Goal: Communication & Community: Answer question/provide support

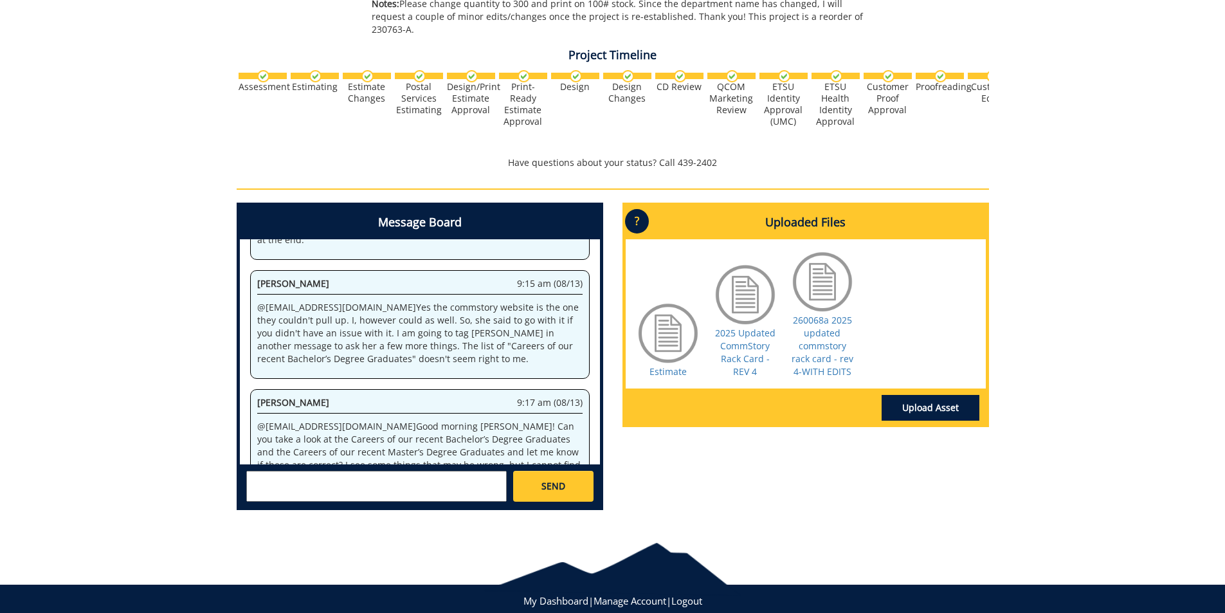
scroll to position [1550, 0]
click at [366, 471] on textarea at bounding box center [376, 486] width 260 height 31
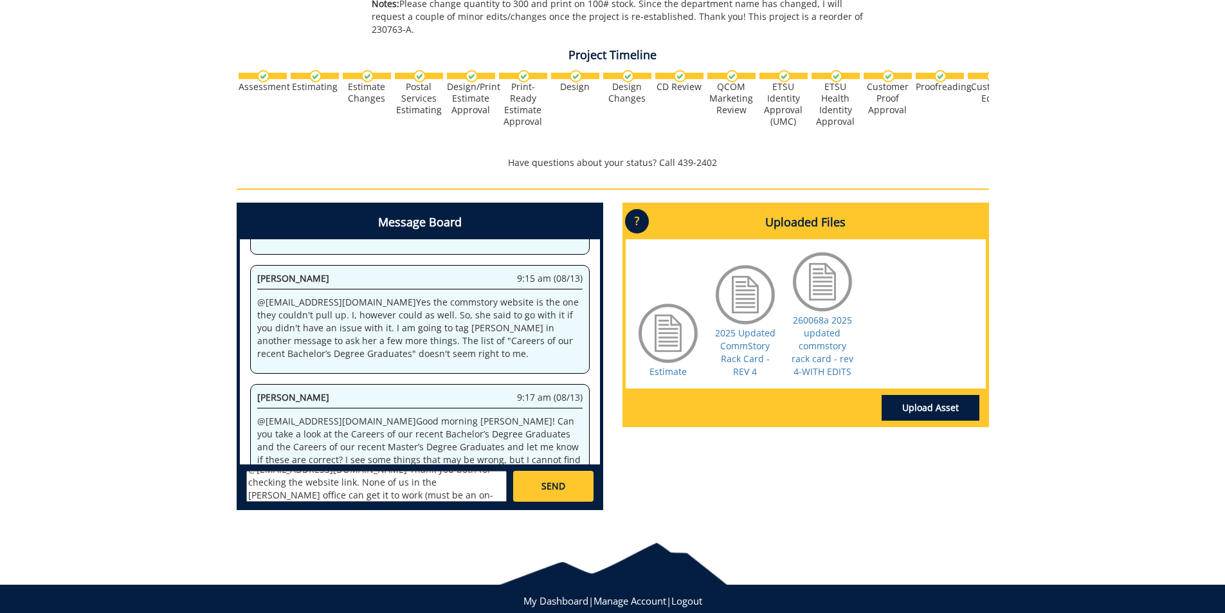
scroll to position [35, 0]
click at [278, 482] on textarea "@[EMAIL_ADDRESS][DOMAIN_NAME] and @[EMAIL_ADDRESS][DOMAIN_NAME] Thank you both …" at bounding box center [376, 486] width 260 height 31
click at [364, 478] on textarea "@[EMAIL_ADDRESS][DOMAIN_NAME] and @[EMAIL_ADDRESS][DOMAIN_NAME] Thank you both …" at bounding box center [376, 486] width 260 height 31
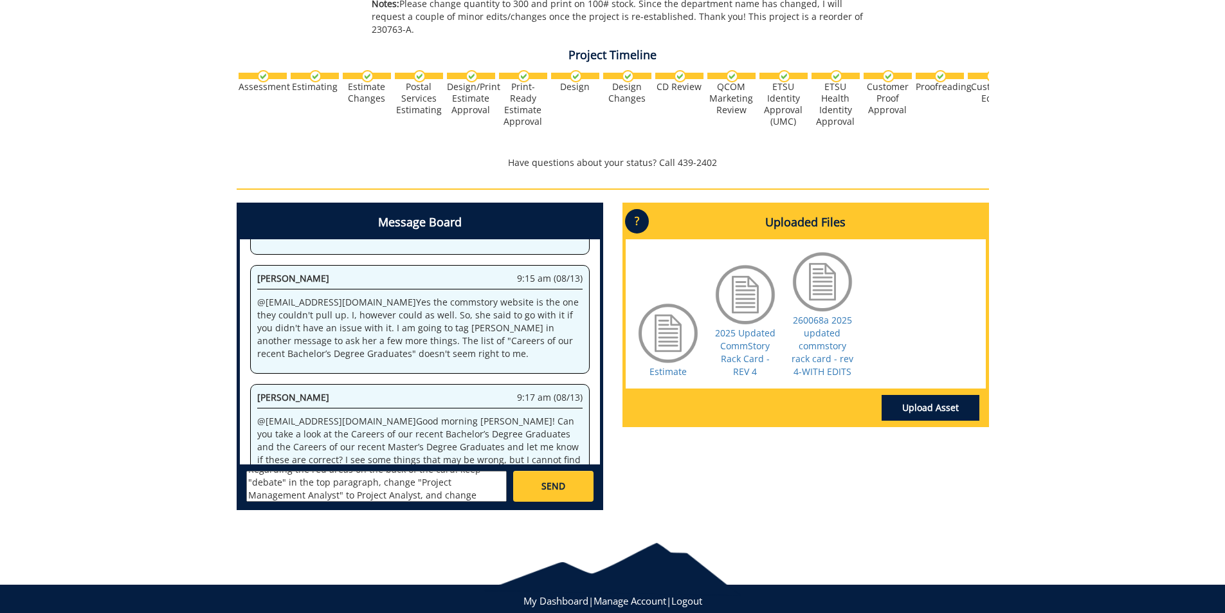
click at [255, 483] on textarea "@[EMAIL_ADDRESS][DOMAIN_NAME] and @[EMAIL_ADDRESS][DOMAIN_NAME] Thank you both …" at bounding box center [376, 486] width 260 height 31
click at [253, 481] on textarea "@[EMAIL_ADDRESS][DOMAIN_NAME] and @[EMAIL_ADDRESS][DOMAIN_NAME] Thank you both …" at bounding box center [376, 486] width 260 height 31
click at [456, 476] on textarea "@[EMAIL_ADDRESS][DOMAIN_NAME] and @[EMAIL_ADDRESS][DOMAIN_NAME] Thank you both …" at bounding box center [376, 486] width 260 height 31
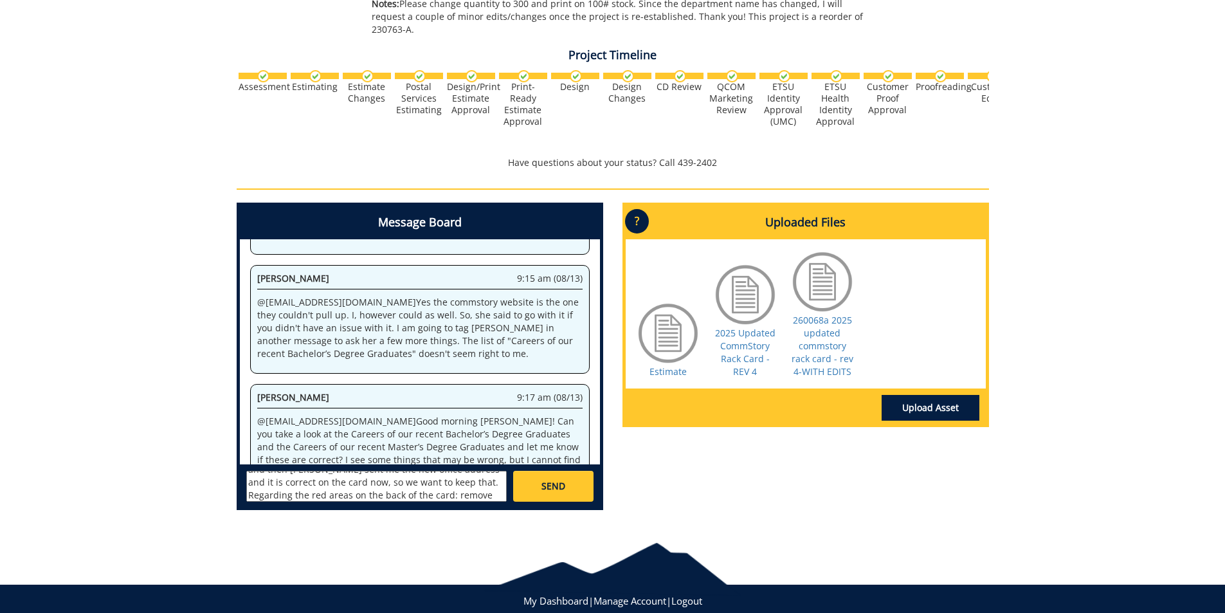
click at [473, 476] on textarea "@[EMAIL_ADDRESS][DOMAIN_NAME] and @[EMAIL_ADDRESS][DOMAIN_NAME] Thank you both …" at bounding box center [376, 486] width 260 height 31
click at [249, 481] on textarea "@[EMAIL_ADDRESS][DOMAIN_NAME] and @[EMAIL_ADDRESS][DOMAIN_NAME] Thank you both …" at bounding box center [376, 486] width 260 height 31
click at [312, 482] on textarea "@[EMAIL_ADDRESS][DOMAIN_NAME] and @[EMAIL_ADDRESS][DOMAIN_NAME] Thank you both …" at bounding box center [376, 486] width 260 height 31
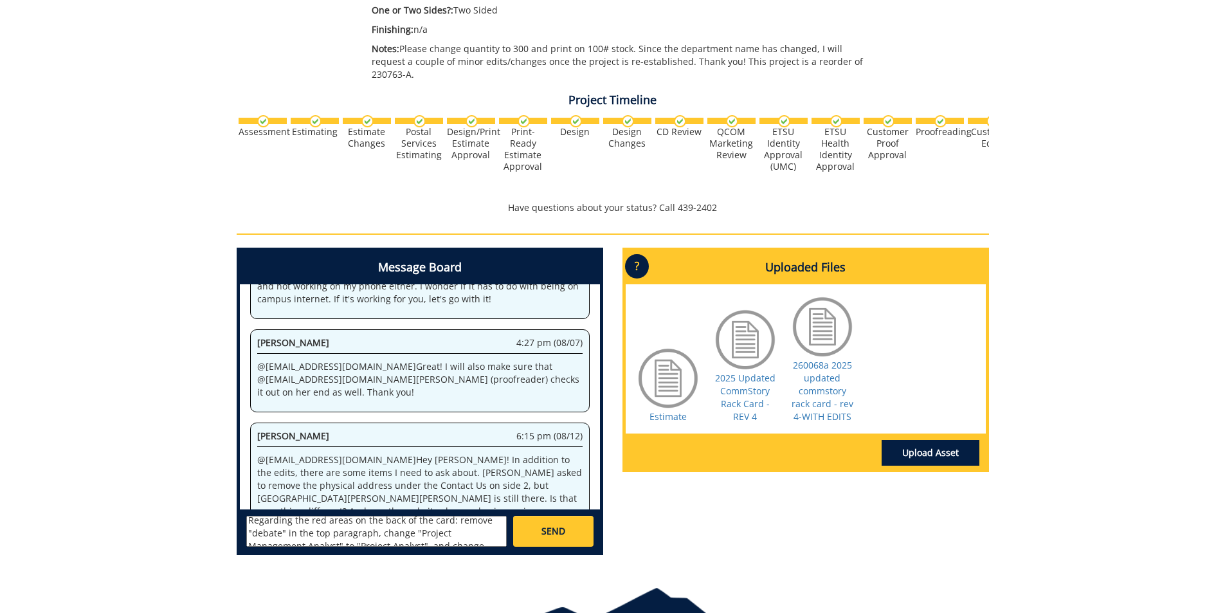
scroll to position [140, 0]
drag, startPoint x: 450, startPoint y: 527, endPoint x: 249, endPoint y: 527, distance: 200.6
click at [249, 527] on textarea "@[EMAIL_ADDRESS][DOMAIN_NAME] and @[EMAIL_ADDRESS][DOMAIN_NAME] Thank you both …" at bounding box center [376, 531] width 260 height 31
click at [446, 529] on textarea "@[EMAIL_ADDRESS][DOMAIN_NAME] and @[EMAIL_ADDRESS][DOMAIN_NAME] Thank you both …" at bounding box center [376, 531] width 260 height 31
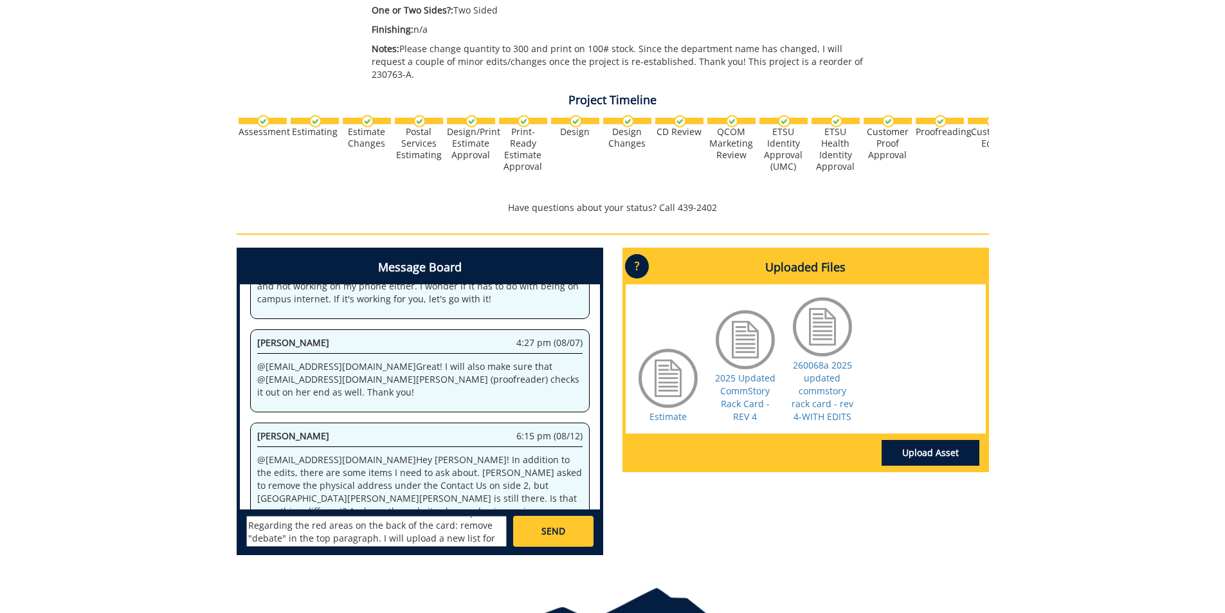
scroll to position [138, 0]
type textarea "@[EMAIL_ADDRESS][DOMAIN_NAME] and @[EMAIL_ADDRESS][DOMAIN_NAME] Thank you both …"
click at [566, 519] on link "SEND" at bounding box center [553, 531] width 80 height 31
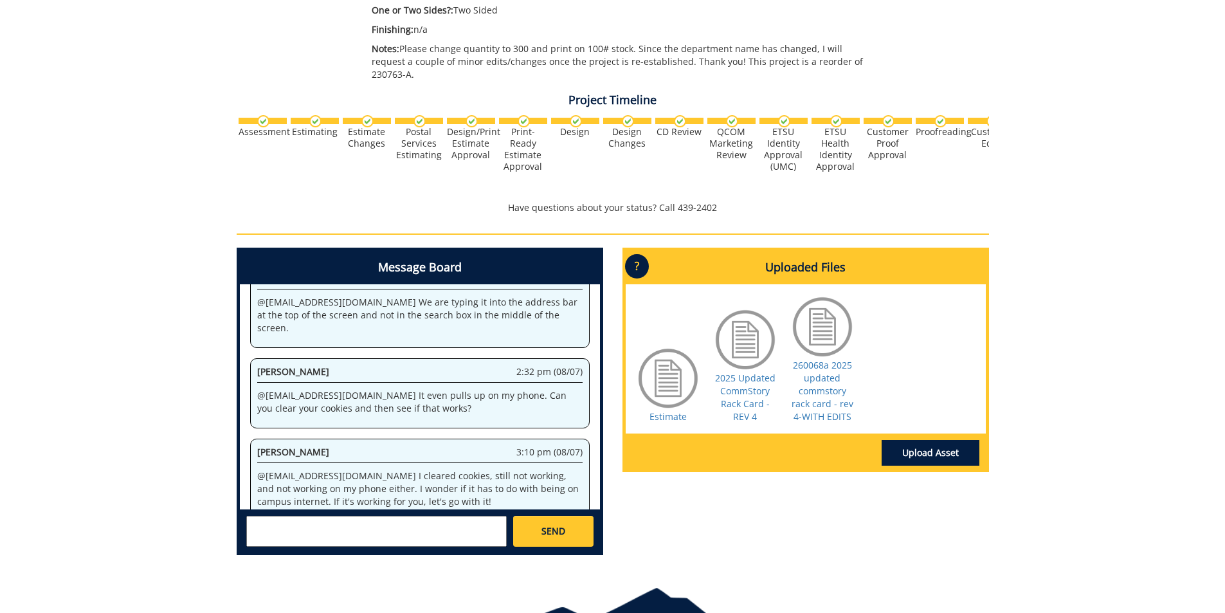
scroll to position [144916, 0]
